Goal: Information Seeking & Learning: Learn about a topic

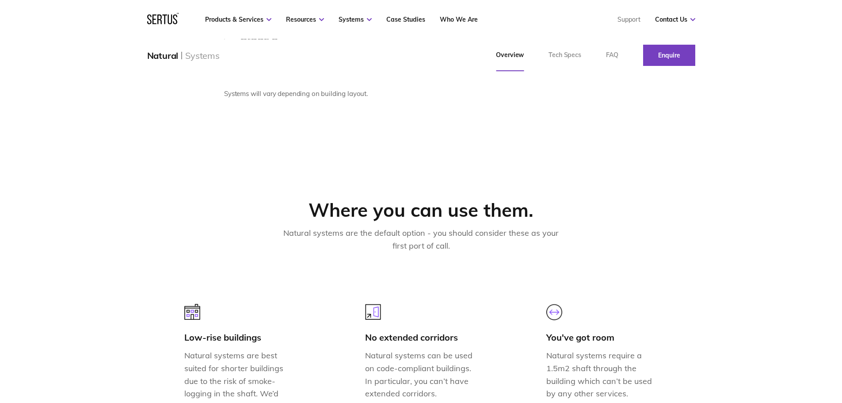
scroll to position [361, 0]
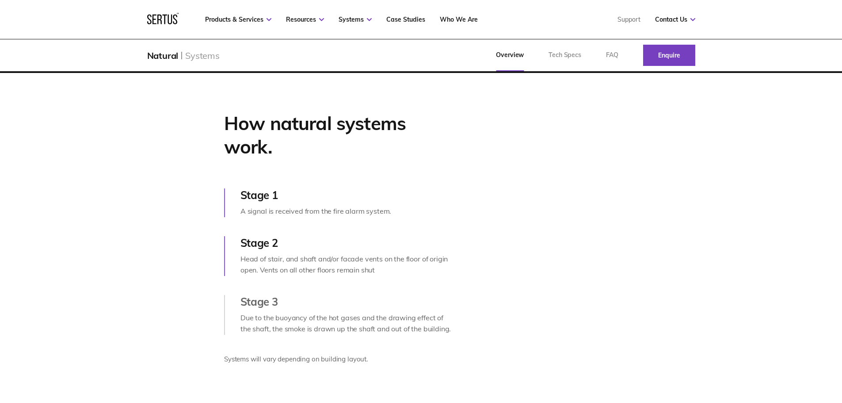
click at [157, 17] on icon at bounding box center [162, 18] width 31 height 11
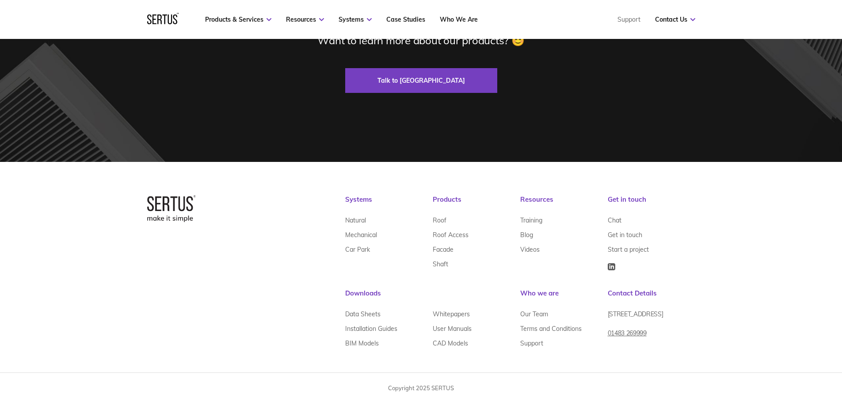
scroll to position [2697, 0]
click at [623, 341] on link "01483 269999" at bounding box center [627, 336] width 39 height 22
drag, startPoint x: 622, startPoint y: 338, endPoint x: 612, endPoint y: 356, distance: 20.6
click at [612, 356] on div "Systems Natural Mechanical Car Park Products Roof Roof Access Facade Shaft Reso…" at bounding box center [520, 281] width 350 height 173
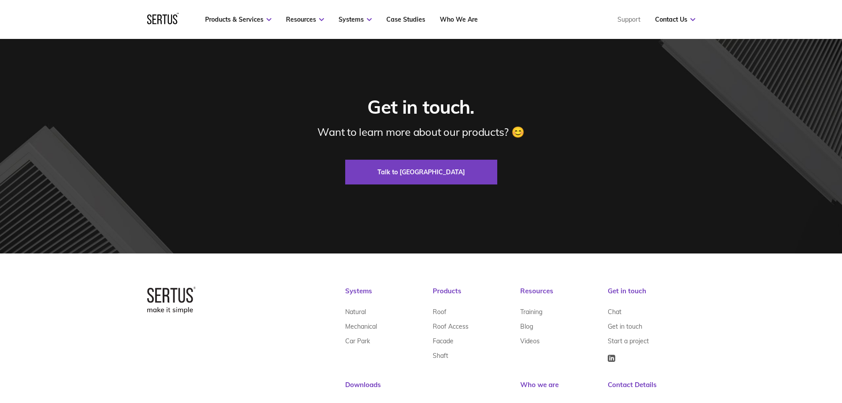
scroll to position [2652, 0]
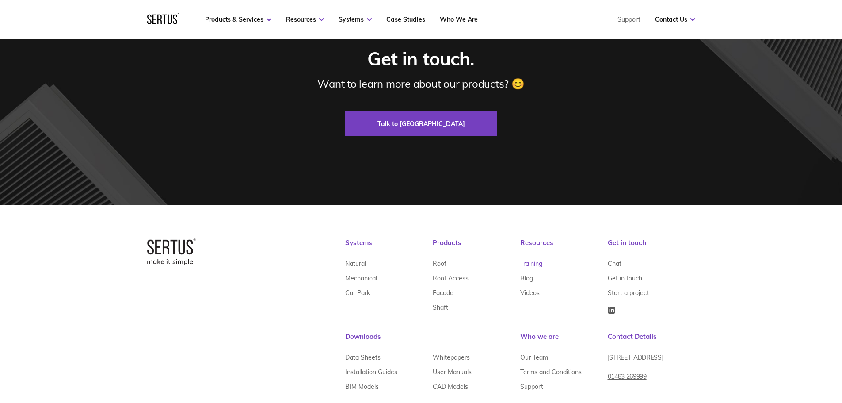
click at [535, 265] on link "Training" at bounding box center [531, 263] width 22 height 15
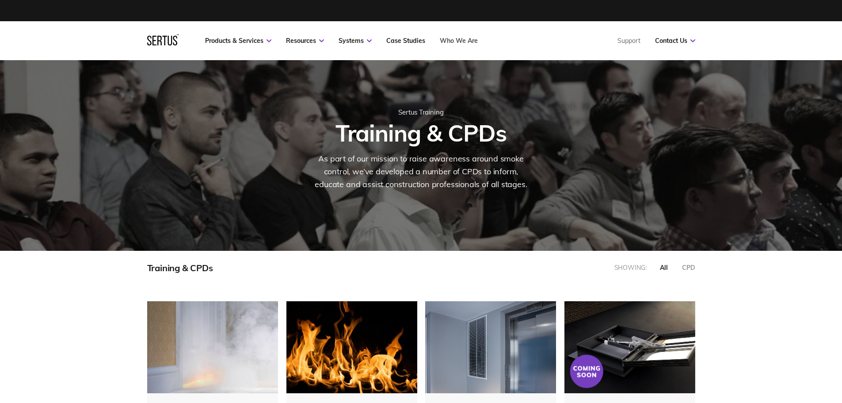
click at [467, 42] on link "Who We Are" at bounding box center [459, 41] width 38 height 8
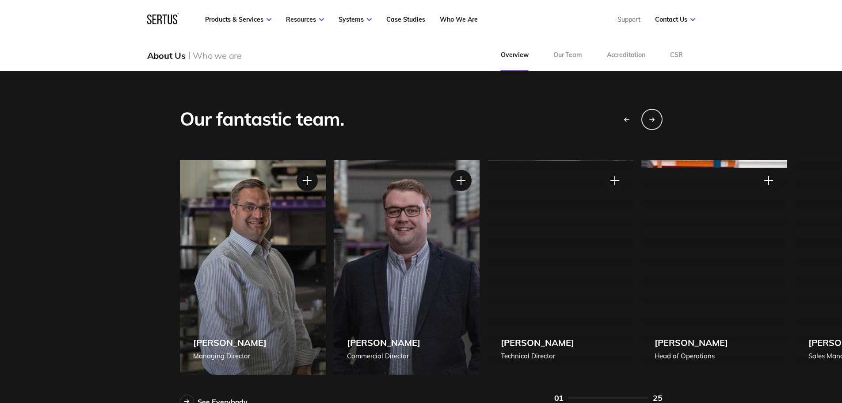
scroll to position [751, 0]
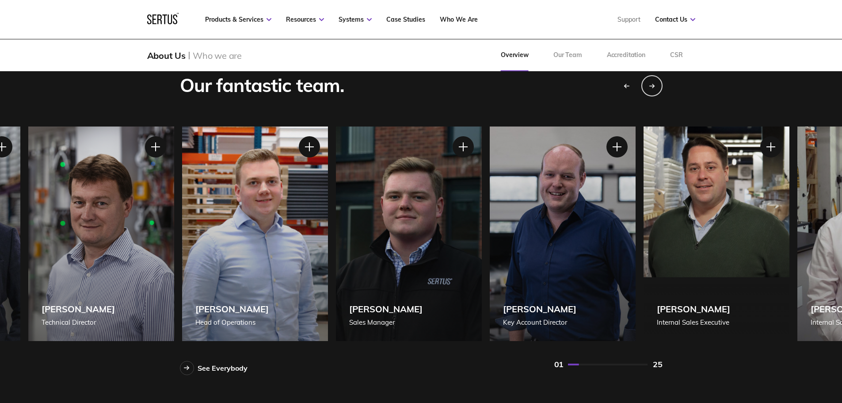
click at [239, 227] on div "[PERSON_NAME] [PERSON_NAME] of Operations" at bounding box center [255, 233] width 146 height 214
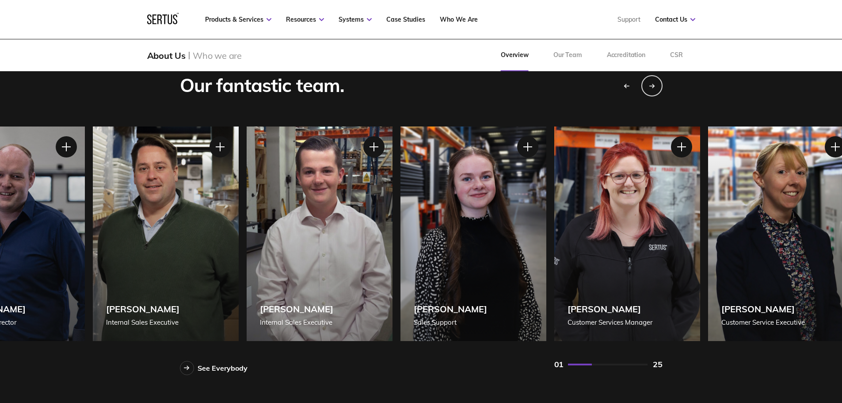
click at [6, 210] on div "[PERSON_NAME] Key Account Director" at bounding box center [12, 233] width 146 height 214
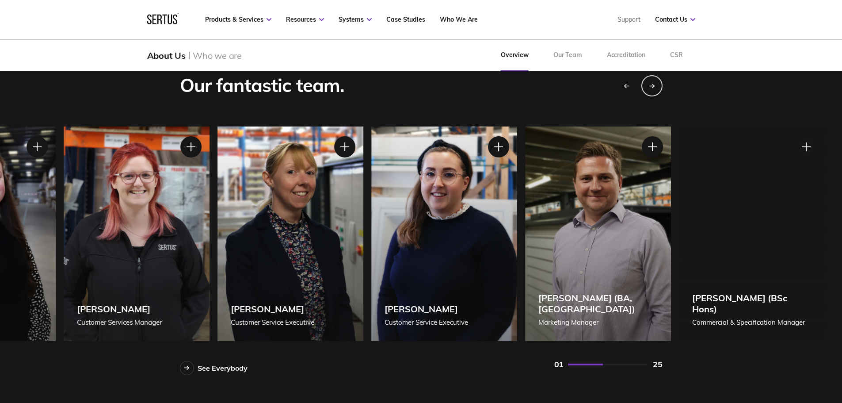
click at [121, 190] on div "[PERSON_NAME] Customer Services Manager" at bounding box center [137, 233] width 146 height 214
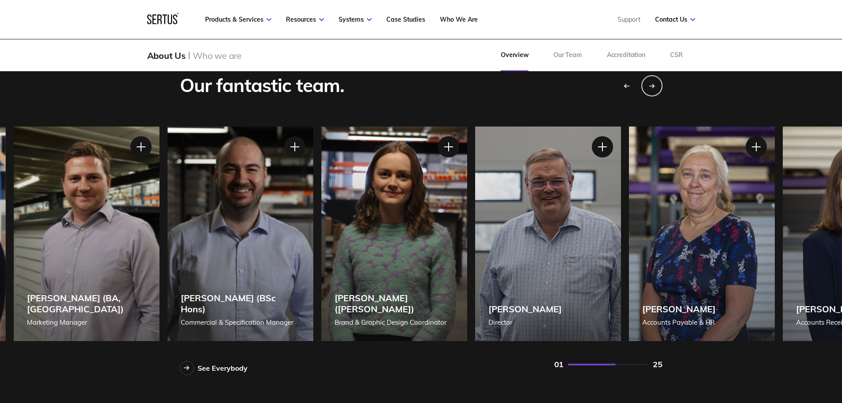
click at [77, 185] on div "[PERSON_NAME] (BA, [GEOGRAPHIC_DATA]) Marketing Manager" at bounding box center [86, 233] width 146 height 214
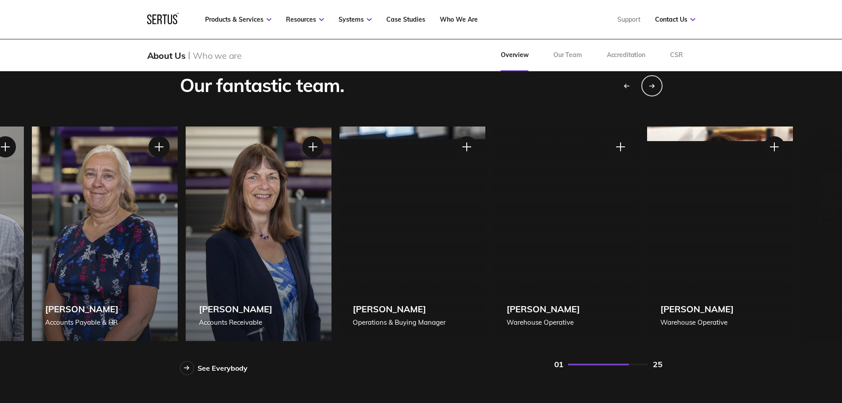
click at [32, 191] on div "[PERSON_NAME] Accounts Payable & HR" at bounding box center [105, 233] width 146 height 214
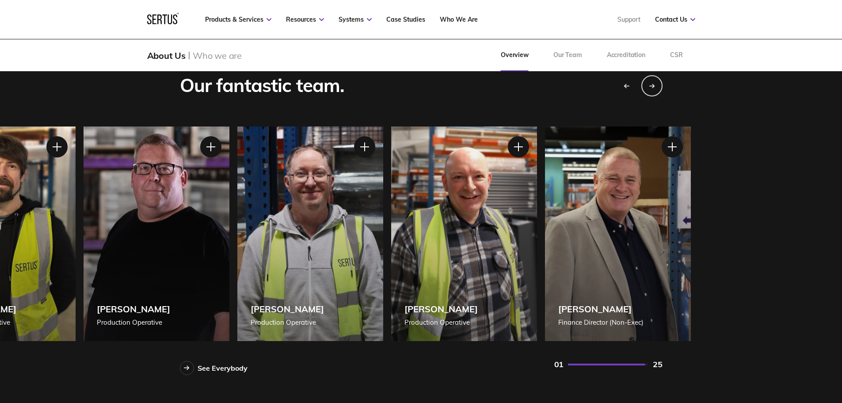
click at [8, 188] on div "[PERSON_NAME] Warehouse Operative" at bounding box center [3, 233] width 146 height 214
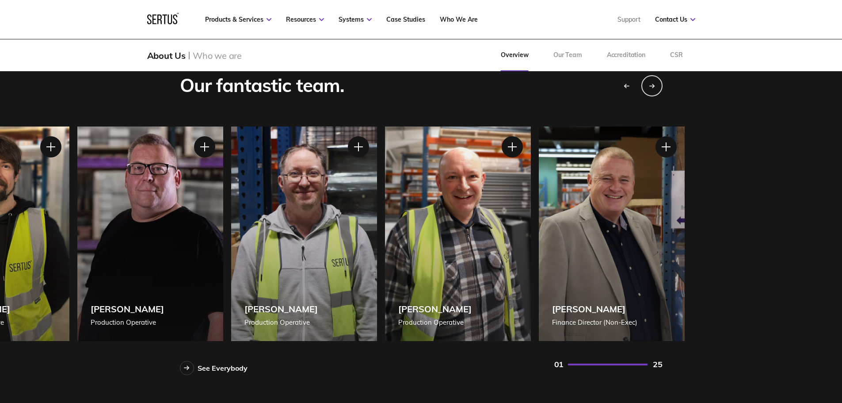
click at [223, 236] on div "[PERSON_NAME] Production Operative" at bounding box center [150, 233] width 146 height 214
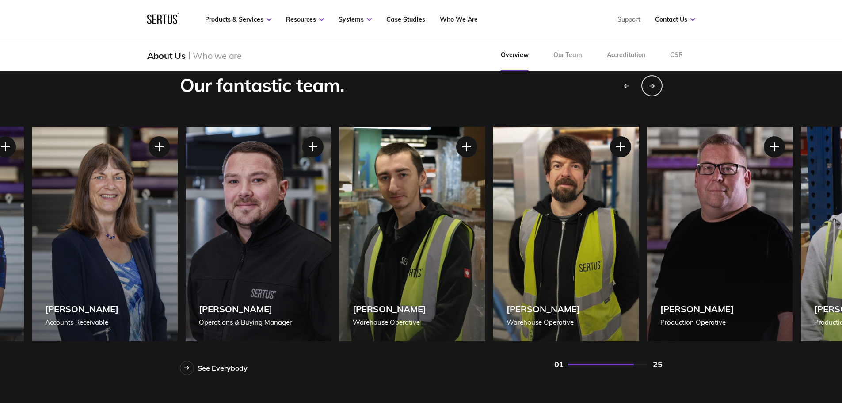
click at [331, 241] on div "[PERSON_NAME] Operations & Buying Manager" at bounding box center [258, 233] width 146 height 214
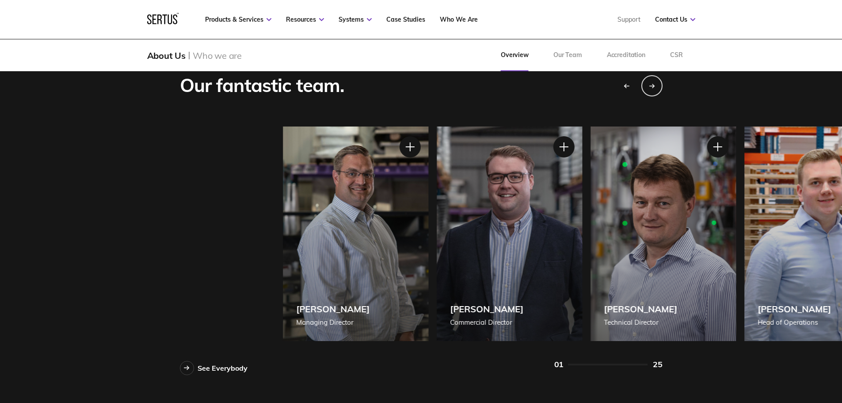
click at [765, 267] on div "[PERSON_NAME] Managing Director [PERSON_NAME] Managing Director [PERSON_NAME], …" at bounding box center [523, 233] width 483 height 214
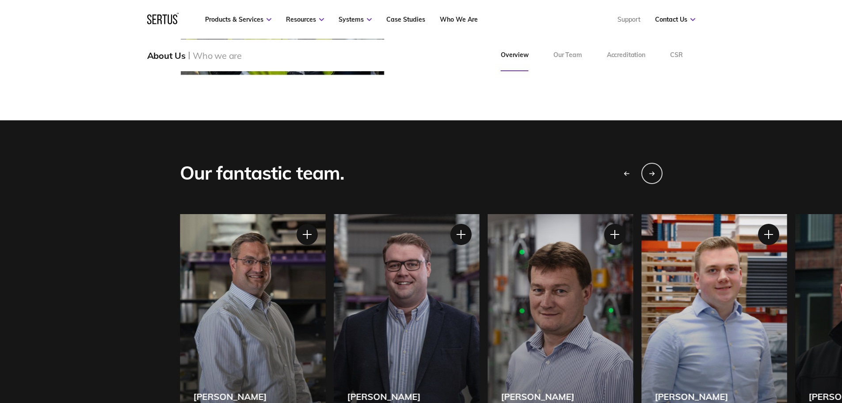
scroll to position [663, 0]
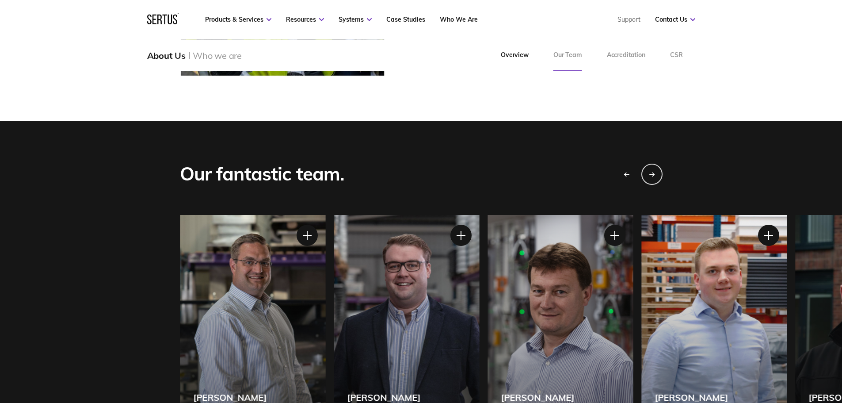
click at [565, 61] on link "Our Team" at bounding box center [567, 55] width 53 height 32
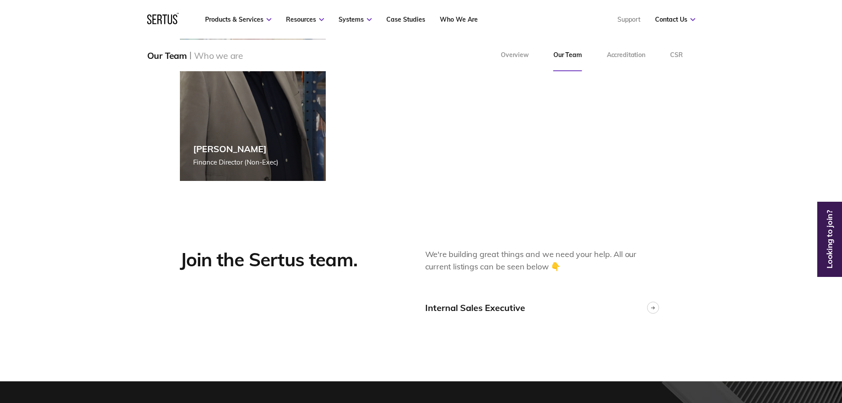
scroll to position [2077, 0]
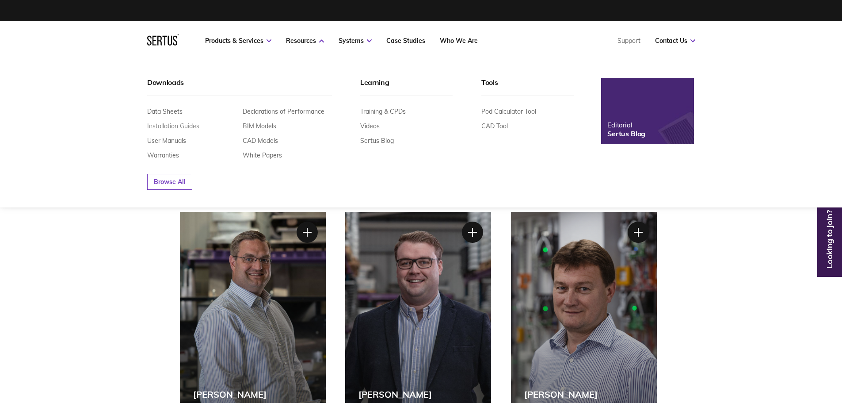
click at [191, 128] on link "Installation Guides" at bounding box center [173, 126] width 52 height 8
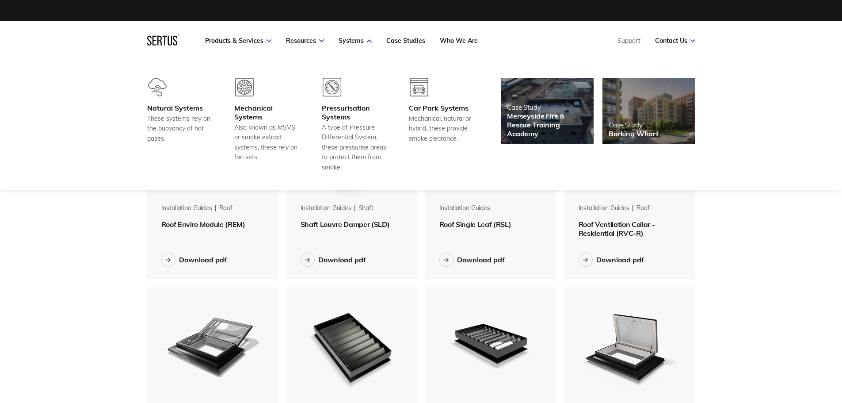
click at [152, 43] on icon at bounding box center [154, 41] width 4 height 10
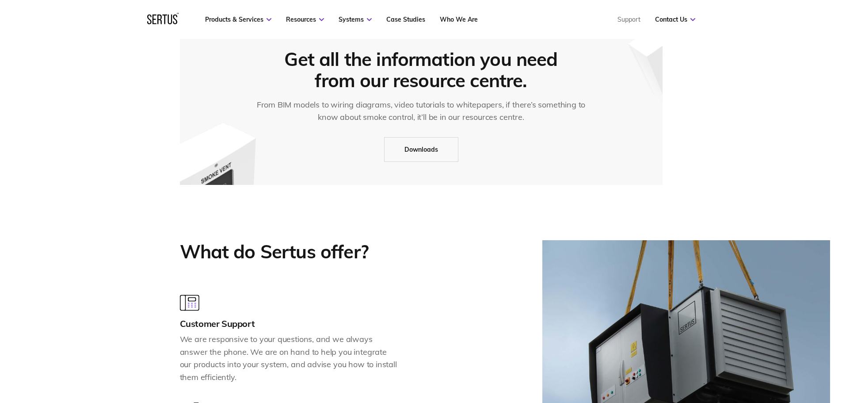
scroll to position [751, 0]
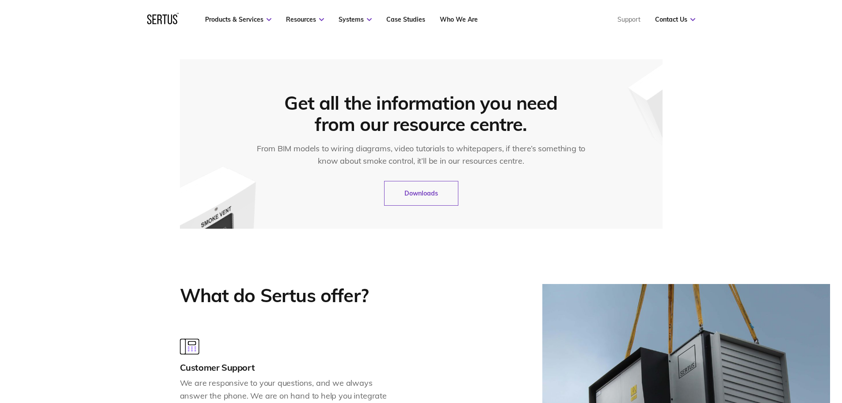
click at [396, 197] on link "Downloads" at bounding box center [421, 193] width 74 height 25
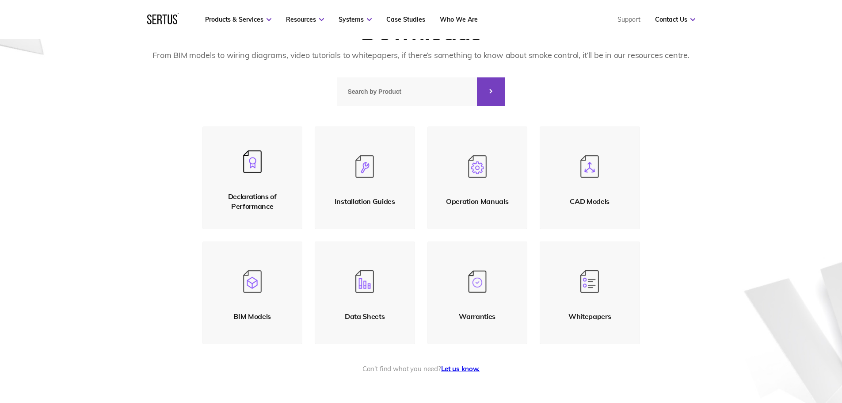
scroll to position [88, 0]
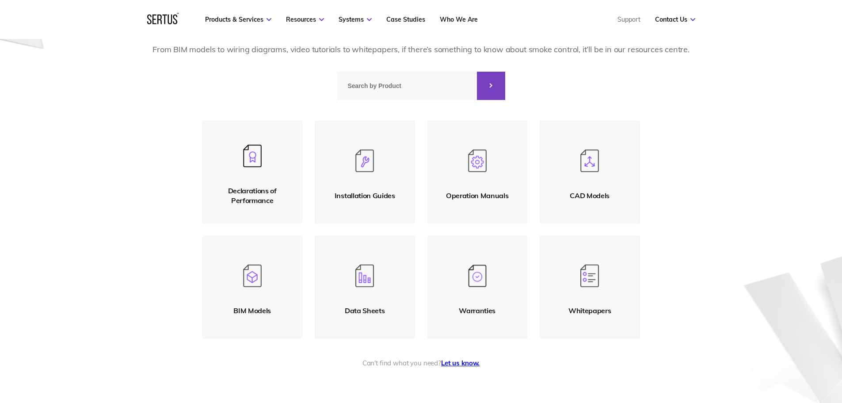
click at [365, 166] on img at bounding box center [364, 160] width 19 height 23
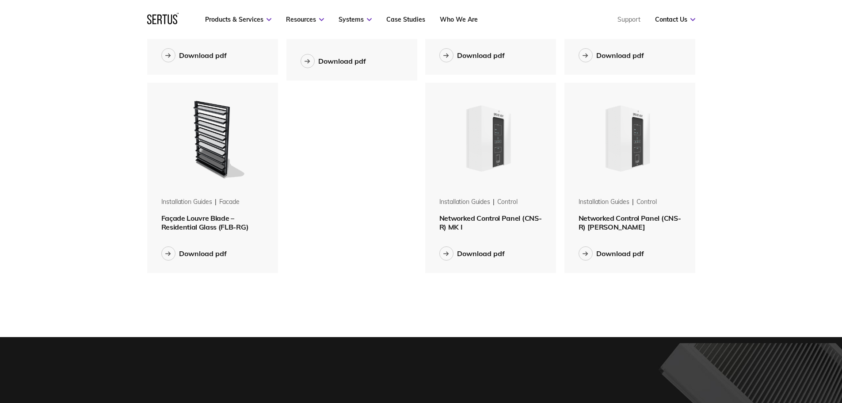
scroll to position [575, 0]
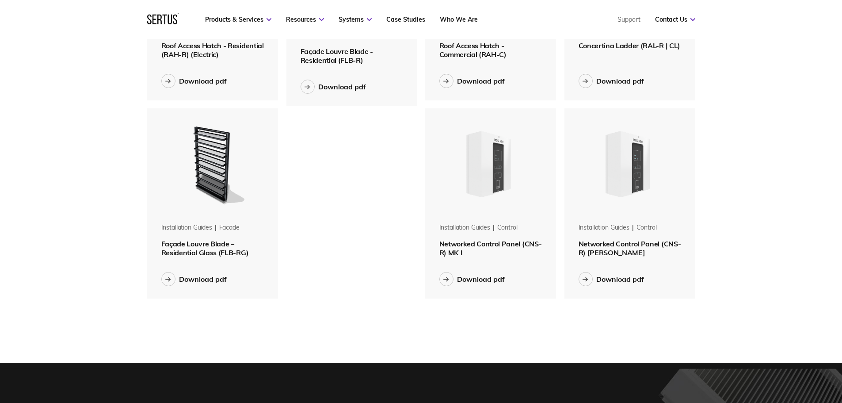
click at [491, 184] on img at bounding box center [490, 163] width 111 height 111
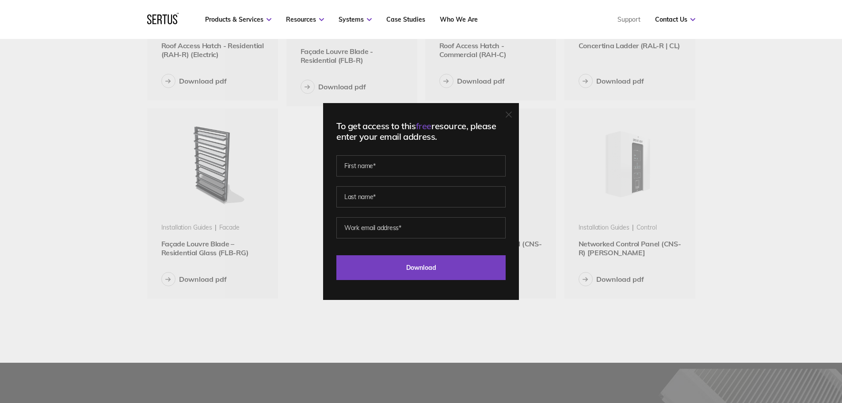
click at [512, 111] on div at bounding box center [509, 115] width 6 height 9
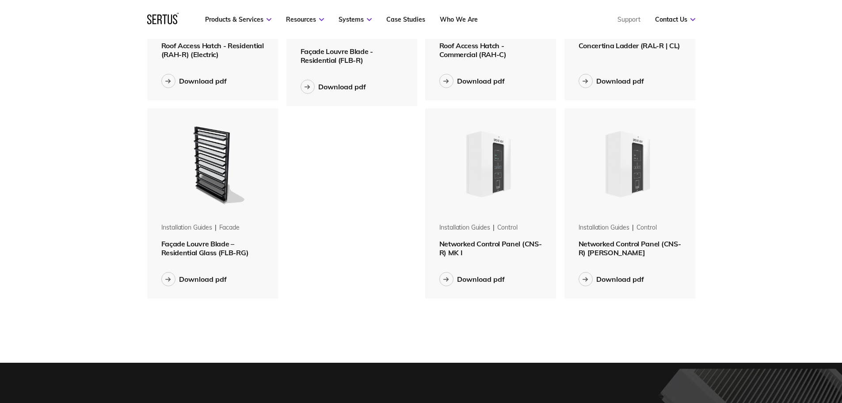
click at [502, 176] on img at bounding box center [490, 163] width 111 height 111
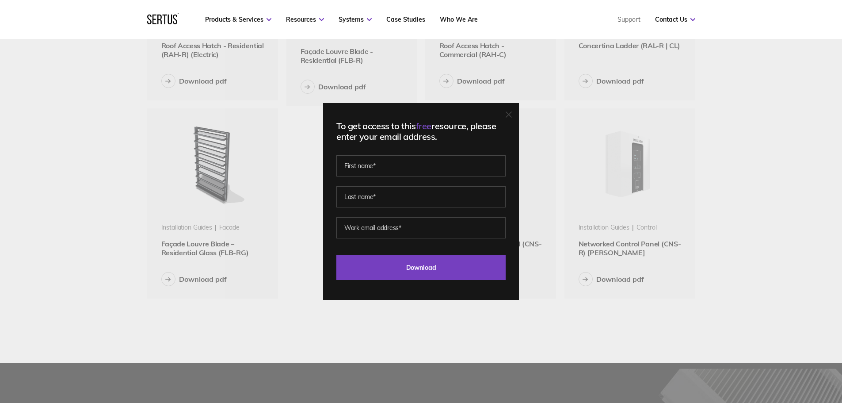
click at [512, 114] on icon at bounding box center [509, 114] width 6 height 6
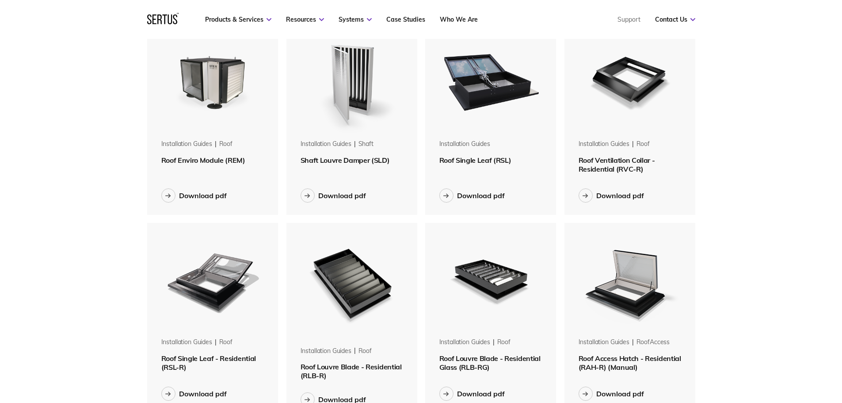
scroll to position [0, 0]
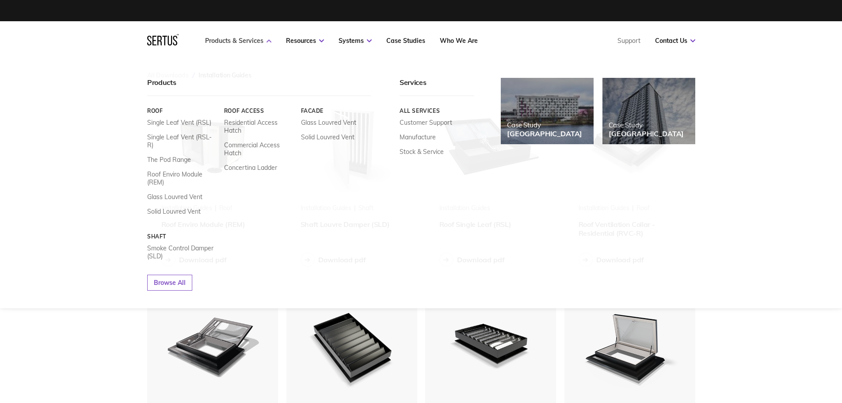
click at [220, 41] on link "Products & Services" at bounding box center [238, 41] width 66 height 8
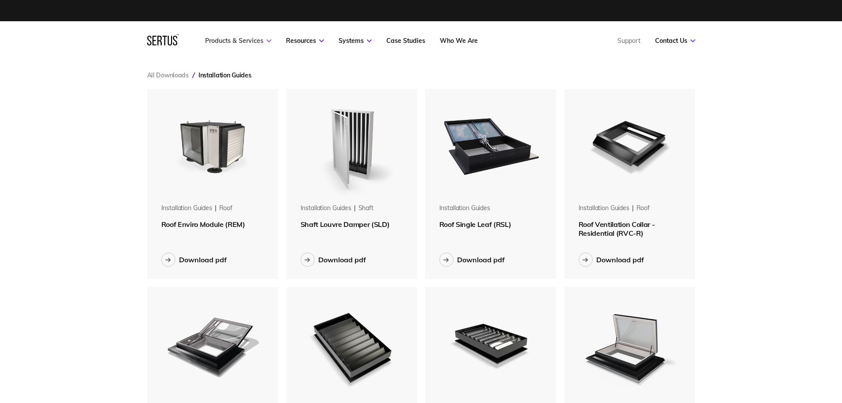
click at [220, 41] on link "Products & Services" at bounding box center [238, 41] width 66 height 8
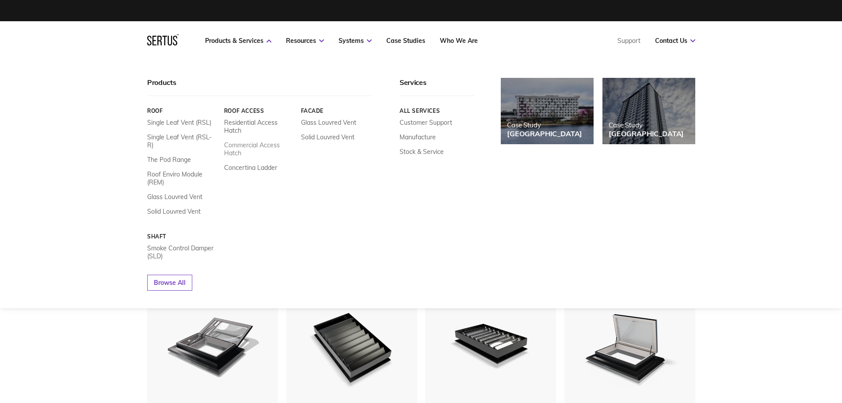
click at [243, 146] on link "Commercial Access Hatch" at bounding box center [259, 149] width 70 height 16
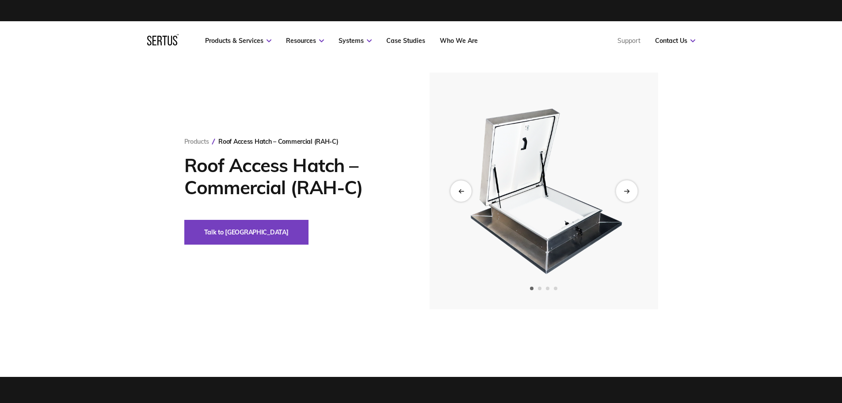
click at [629, 191] on icon "Next slide" at bounding box center [627, 190] width 6 height 5
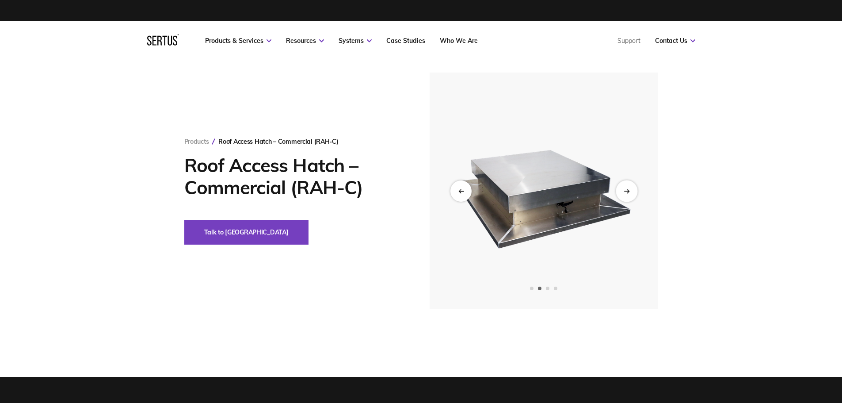
click at [629, 191] on icon "Next slide" at bounding box center [627, 190] width 6 height 5
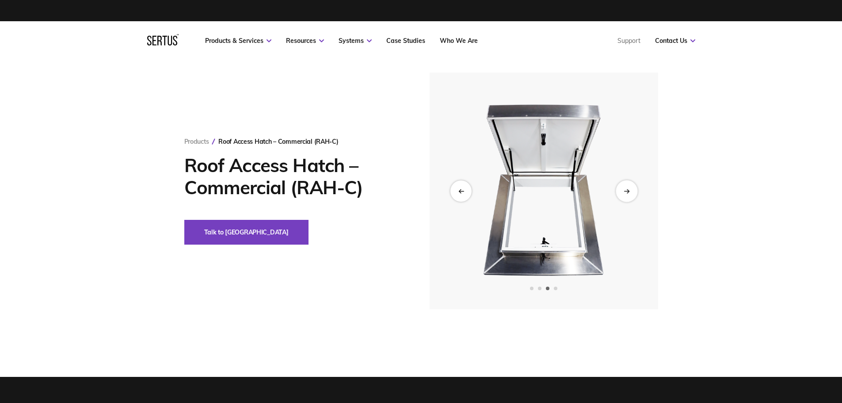
click at [629, 191] on icon "Next slide" at bounding box center [627, 190] width 6 height 5
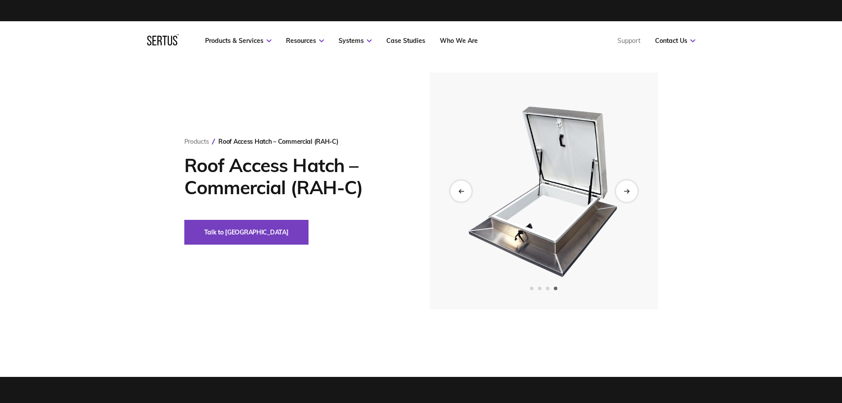
click at [629, 191] on icon "Next slide" at bounding box center [627, 190] width 6 height 5
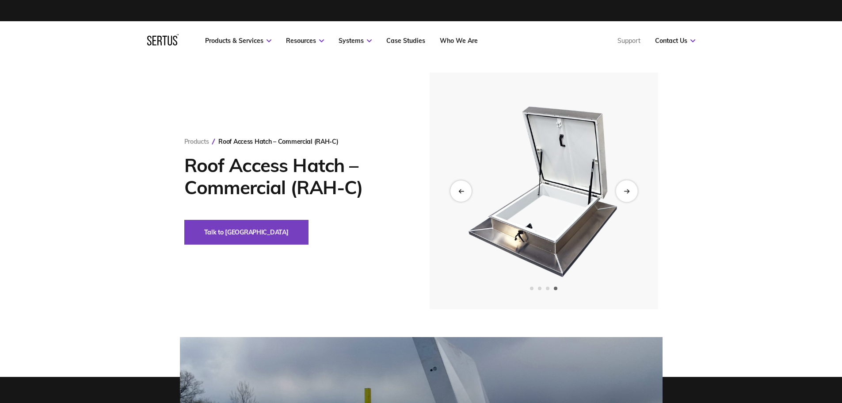
click at [629, 191] on icon "Next slide" at bounding box center [627, 190] width 6 height 5
